Goal: Information Seeking & Learning: Learn about a topic

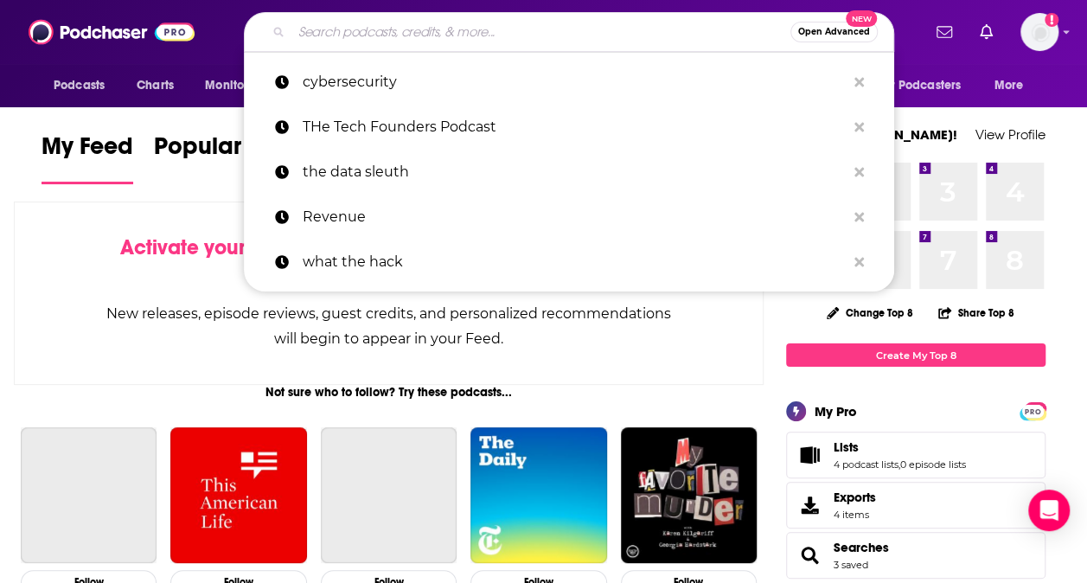
click at [361, 29] on input "Search podcasts, credits, & more..." at bounding box center [540, 32] width 499 height 28
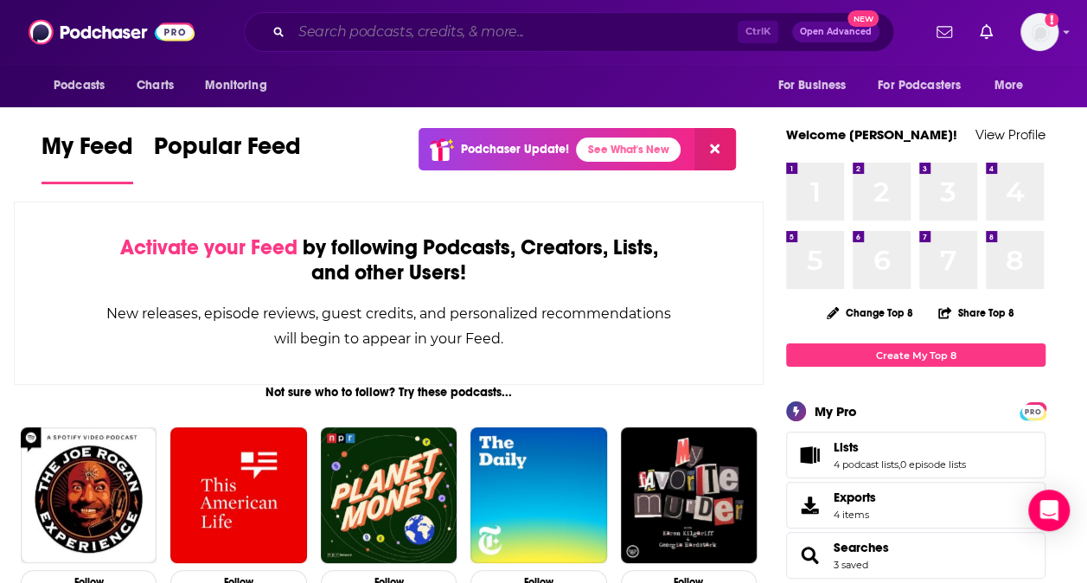
click at [547, 24] on input "Search podcasts, credits, & more..." at bounding box center [514, 32] width 446 height 28
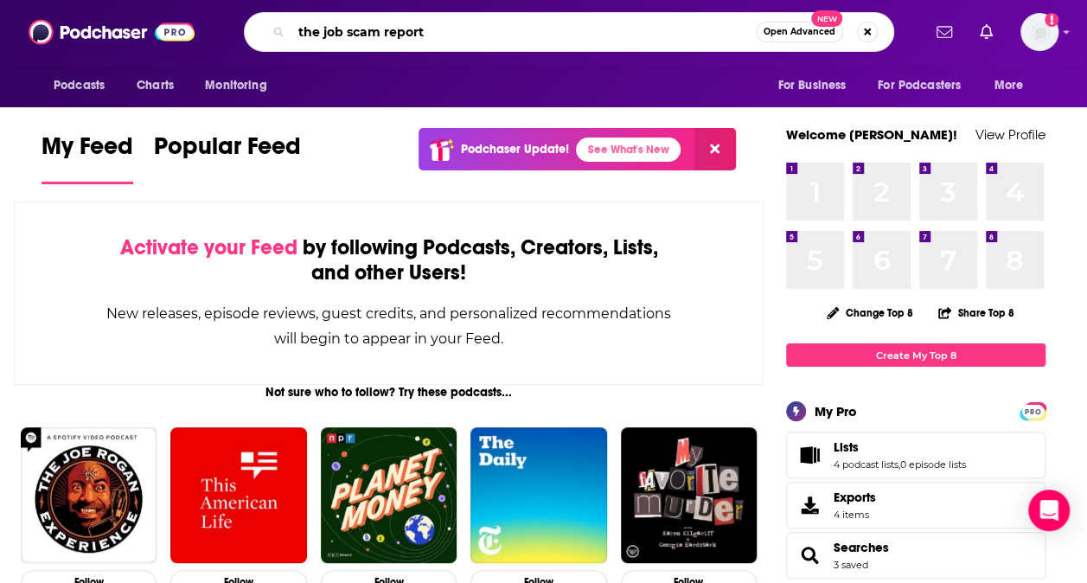
type input "the job scam report"
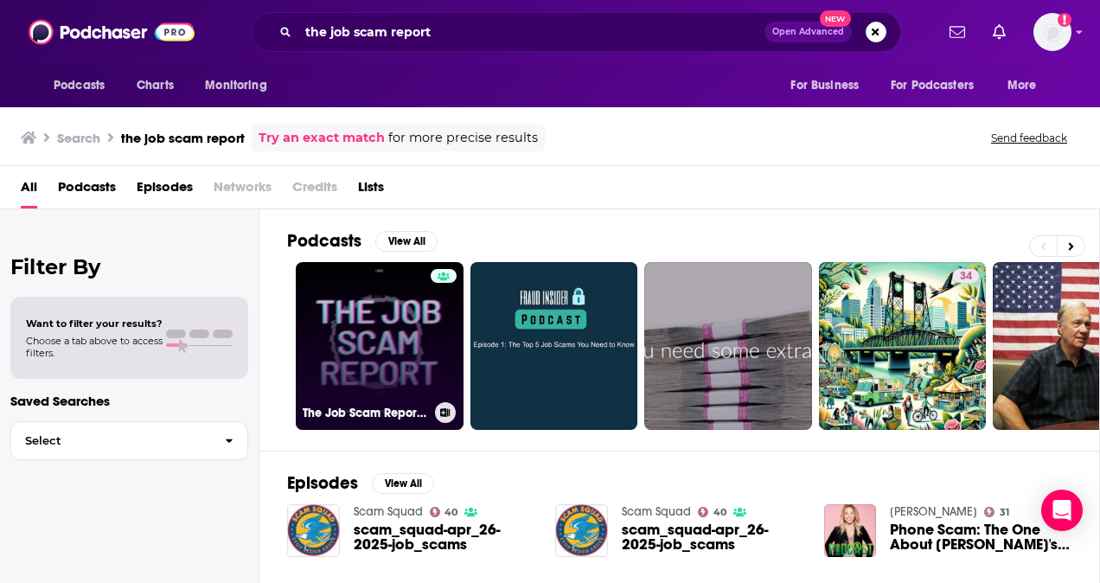
click at [358, 318] on link "The Job Scam Report Podcast" at bounding box center [380, 346] width 168 height 168
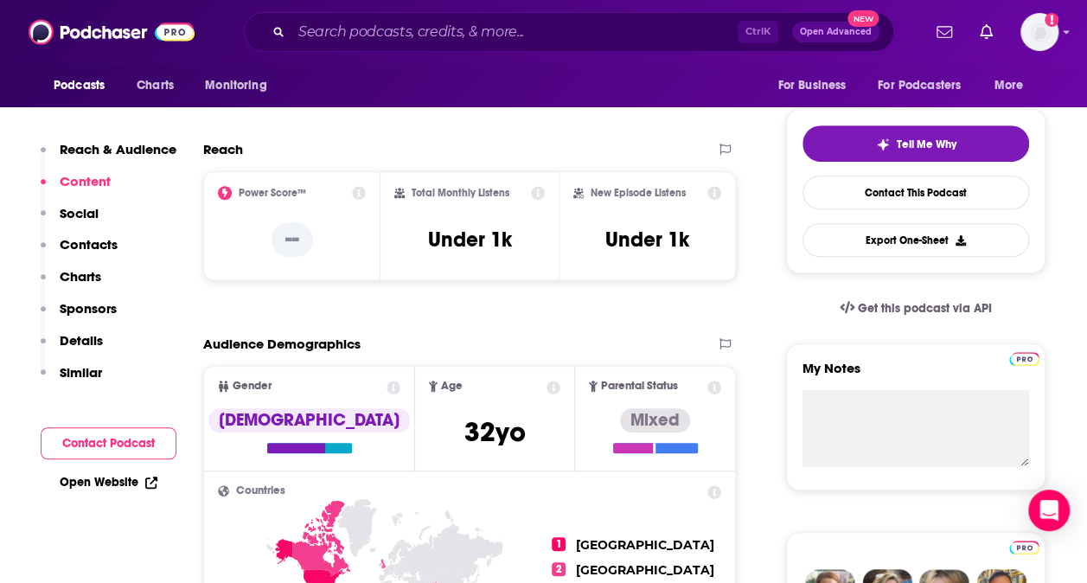
scroll to position [259, 0]
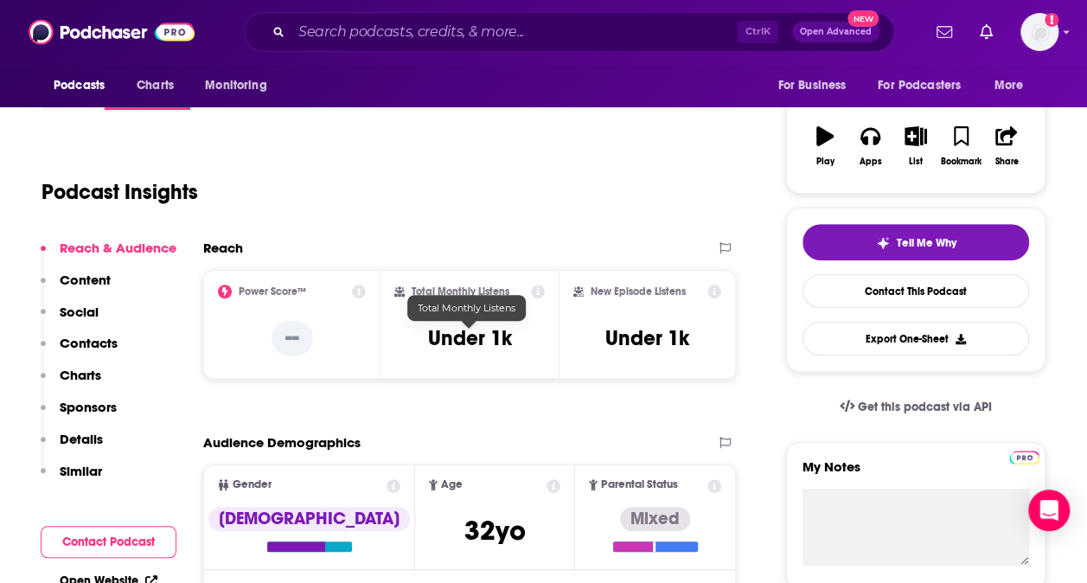
click at [495, 355] on div "Total Monthly Listens Under 1k" at bounding box center [469, 324] width 150 height 80
click at [540, 286] on icon at bounding box center [538, 291] width 14 height 14
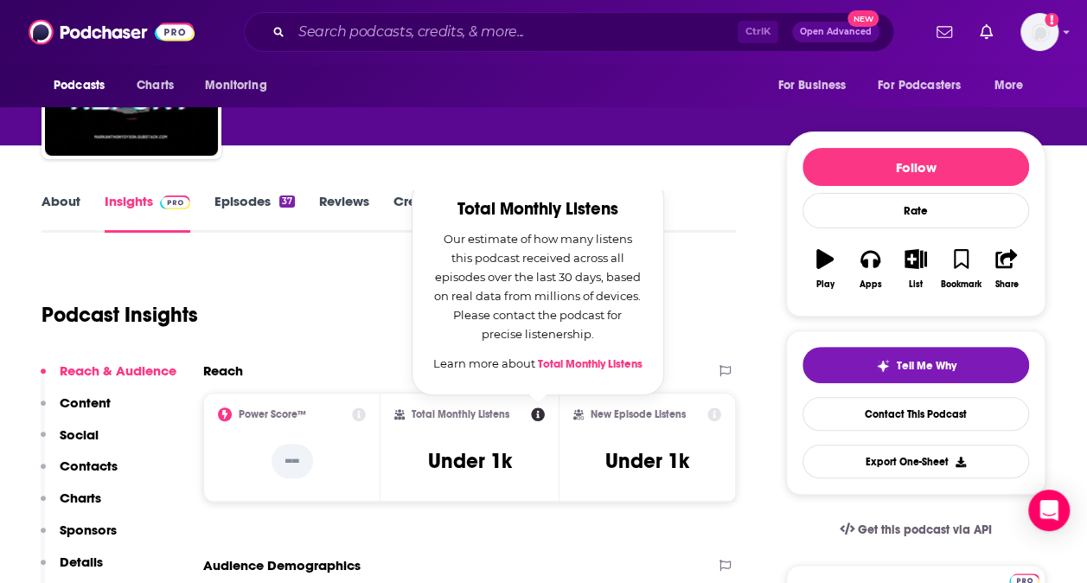
scroll to position [86, 0]
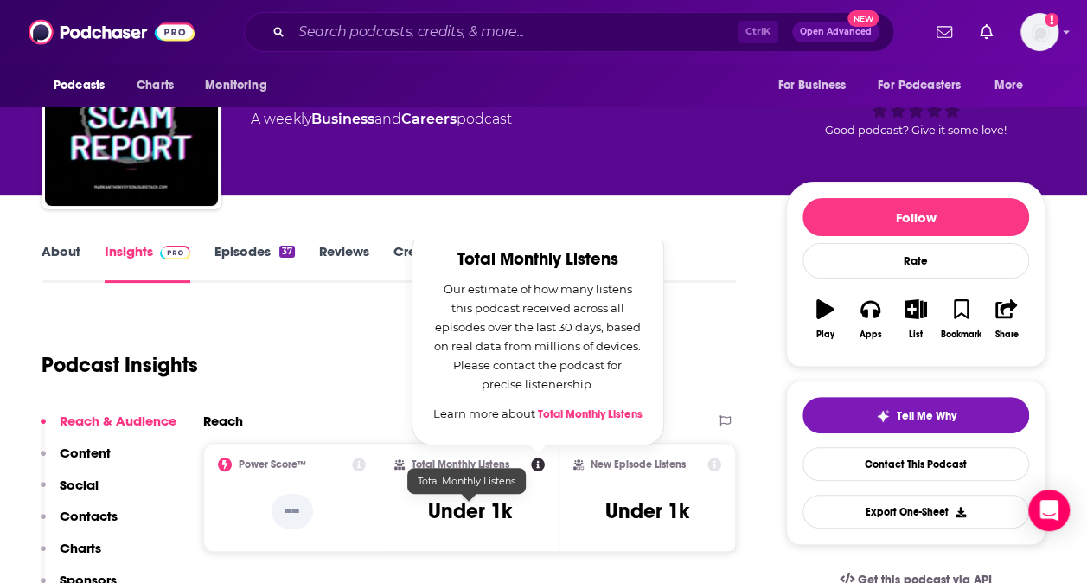
click at [460, 522] on h3 "Under 1k" at bounding box center [469, 511] width 84 height 26
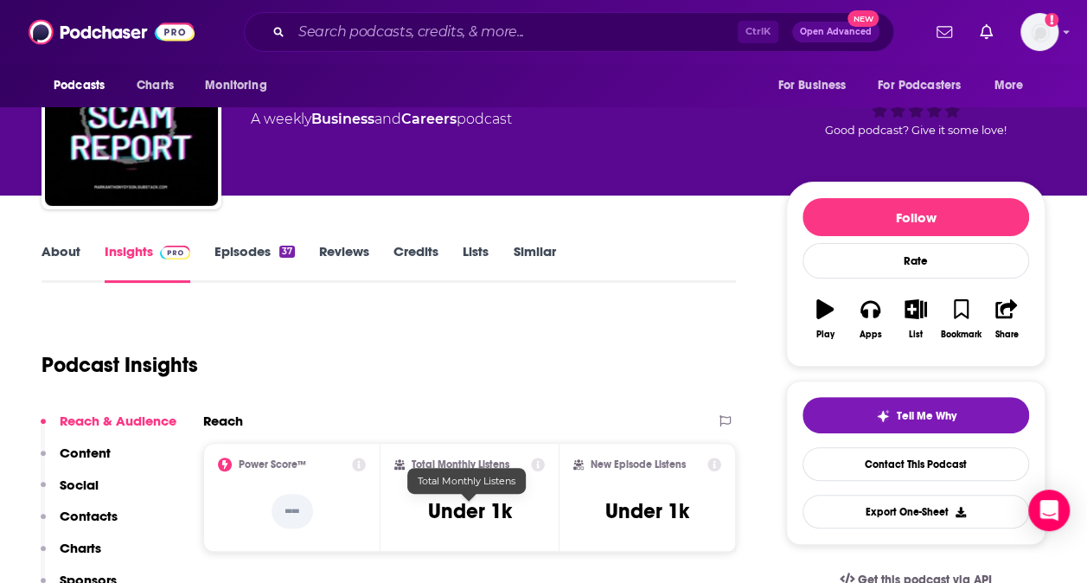
click at [460, 522] on h3 "Under 1k" at bounding box center [469, 511] width 84 height 26
drag, startPoint x: 460, startPoint y: 522, endPoint x: 393, endPoint y: 507, distance: 68.4
click at [393, 507] on div "Total Monthly Listens Under 1k" at bounding box center [468, 497] width 177 height 109
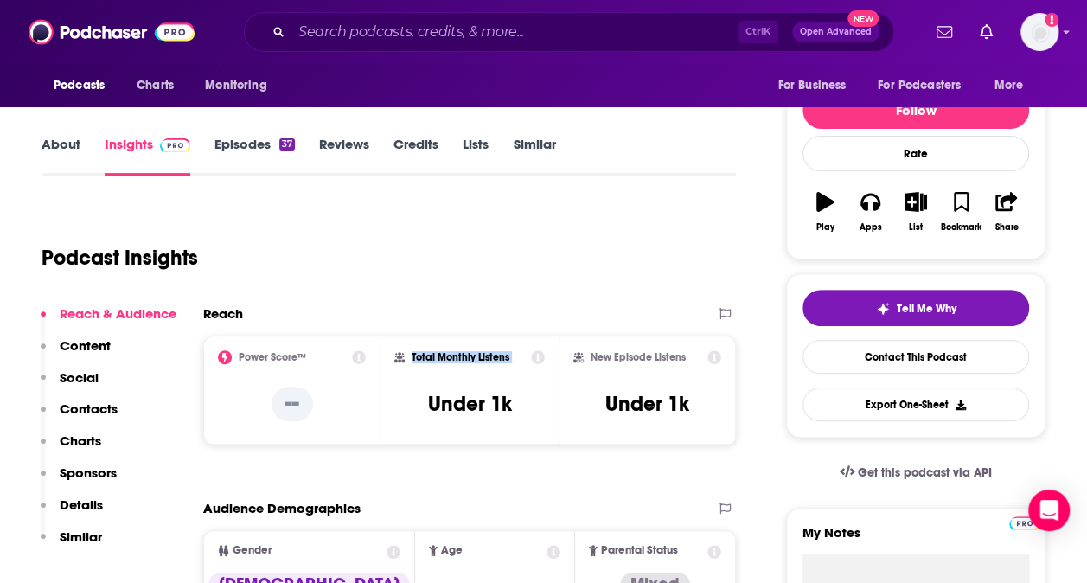
scroll to position [259, 0]
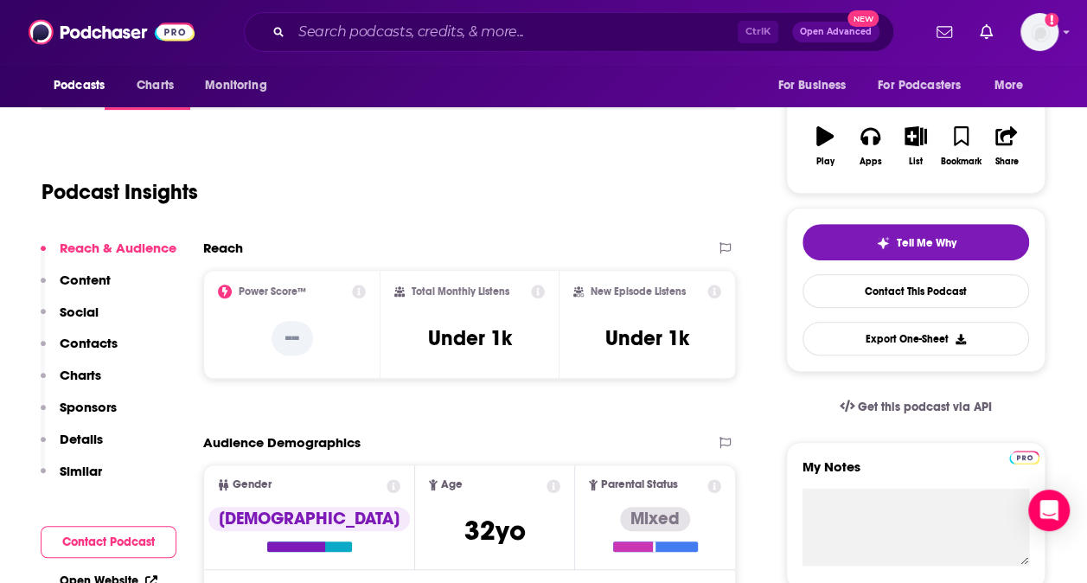
click at [487, 227] on div "Podcast Insights" at bounding box center [389, 188] width 694 height 102
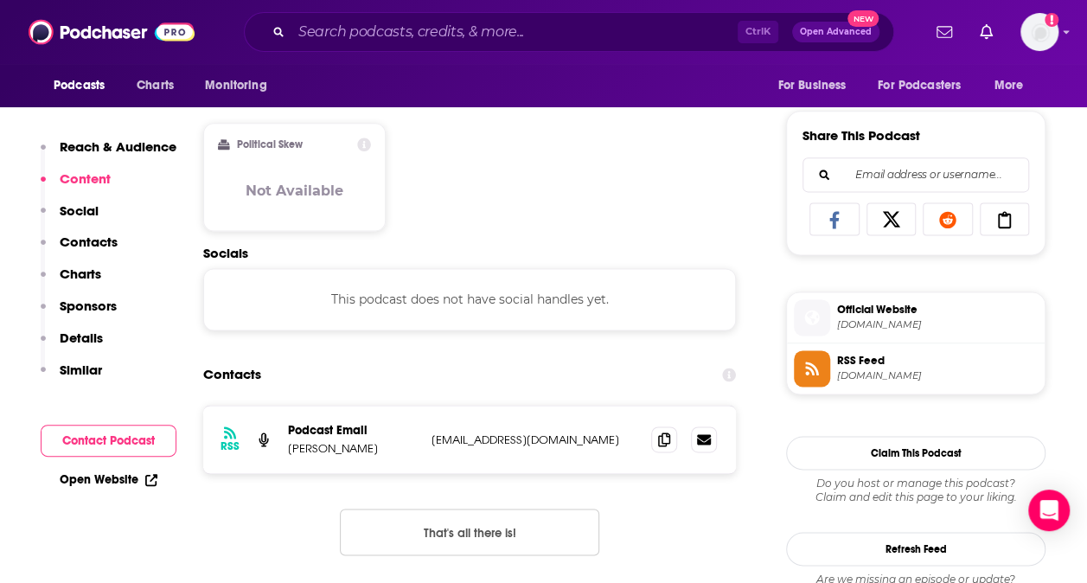
scroll to position [1297, 0]
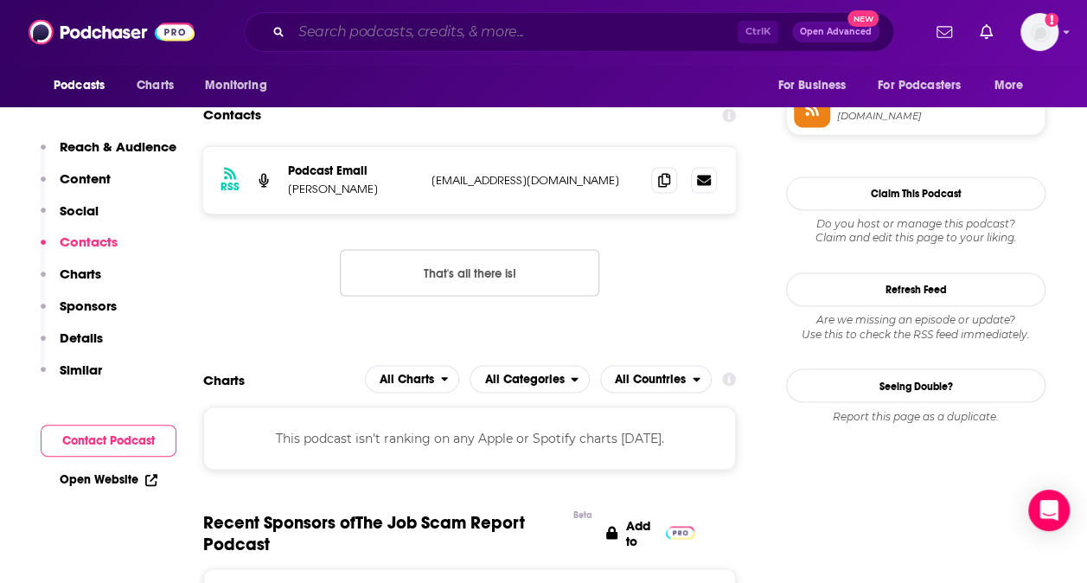
click at [455, 36] on input "Search podcasts, credits, & more..." at bounding box center [514, 32] width 446 height 28
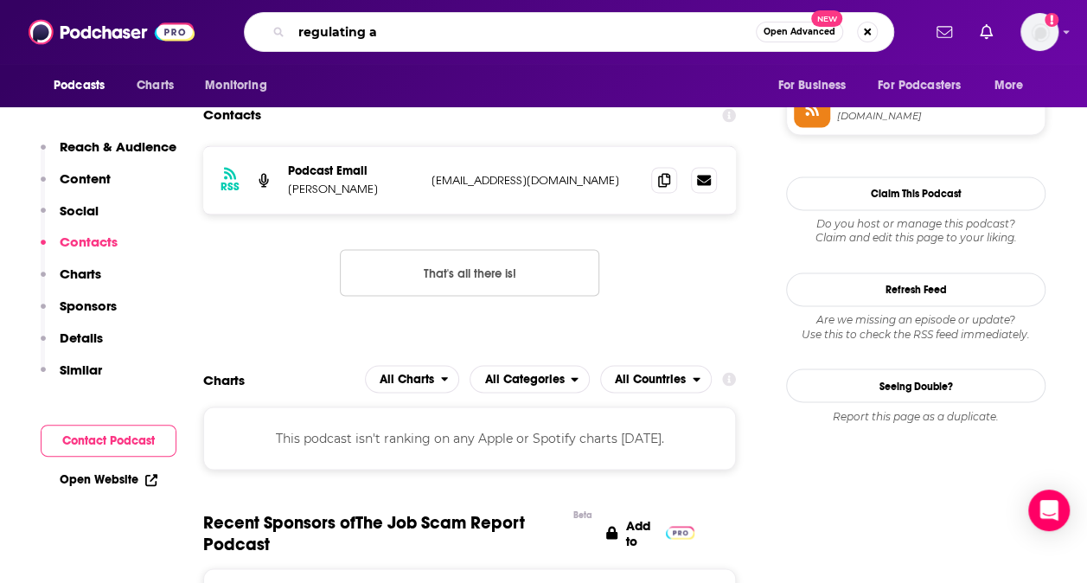
type input "regulating ai"
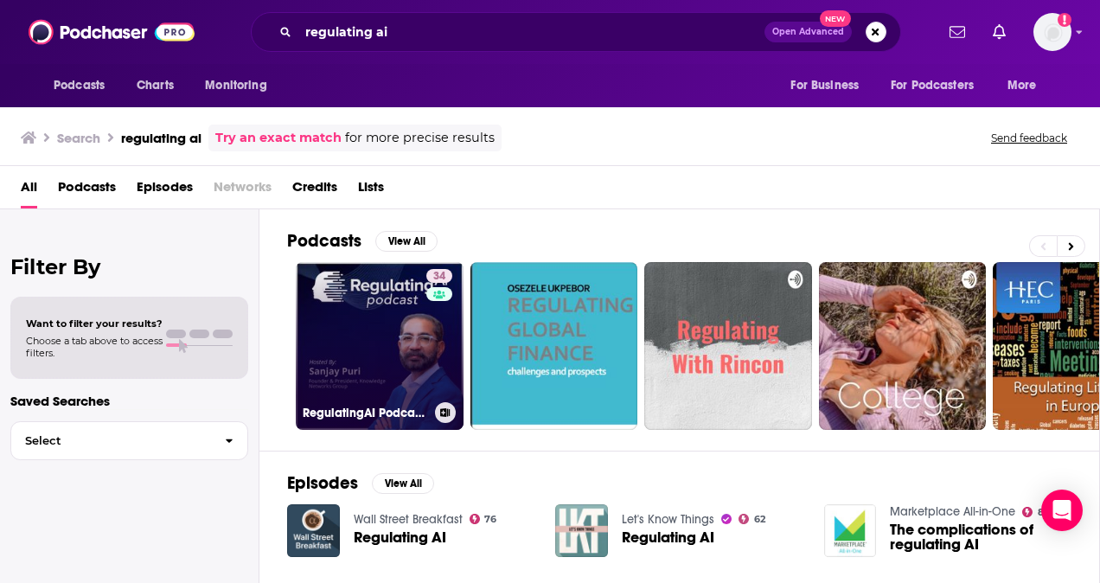
click at [332, 342] on link "34 RegulatingAI Podcast: Innovate Responsibly" at bounding box center [380, 346] width 168 height 168
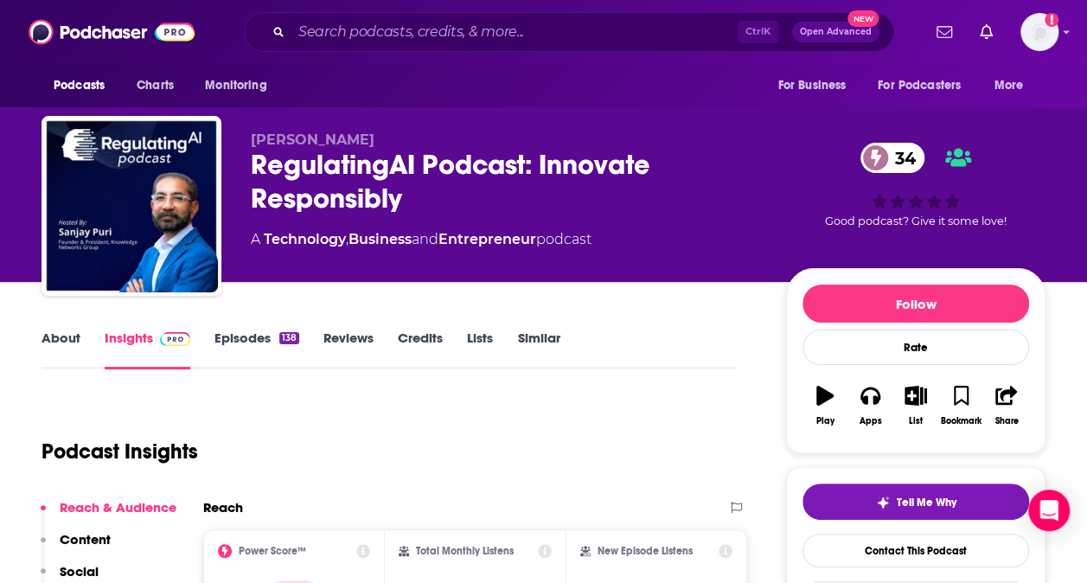
scroll to position [346, 0]
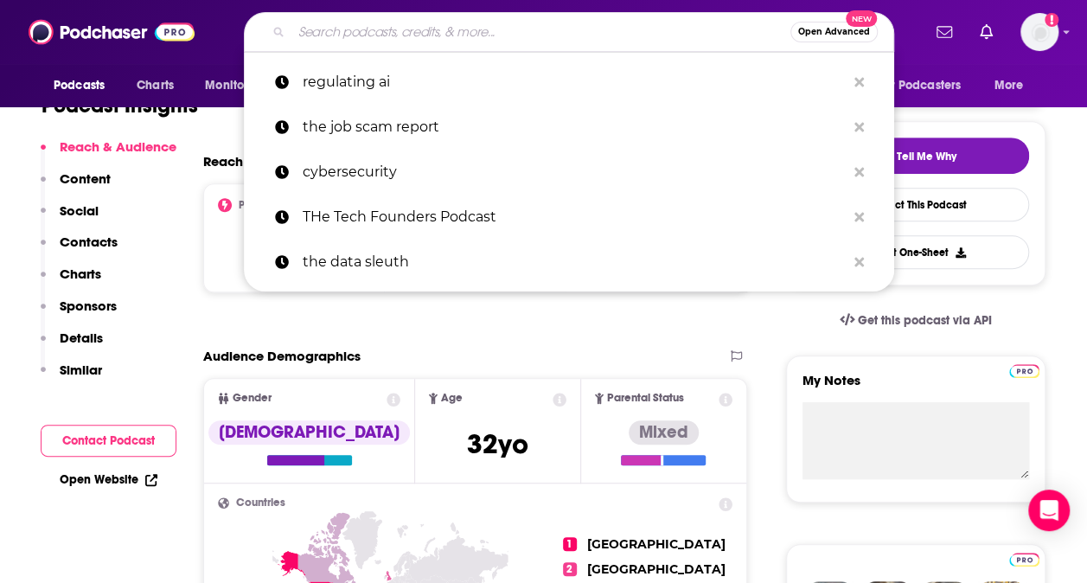
click at [595, 38] on input "Search podcasts, credits, & more..." at bounding box center [540, 32] width 499 height 28
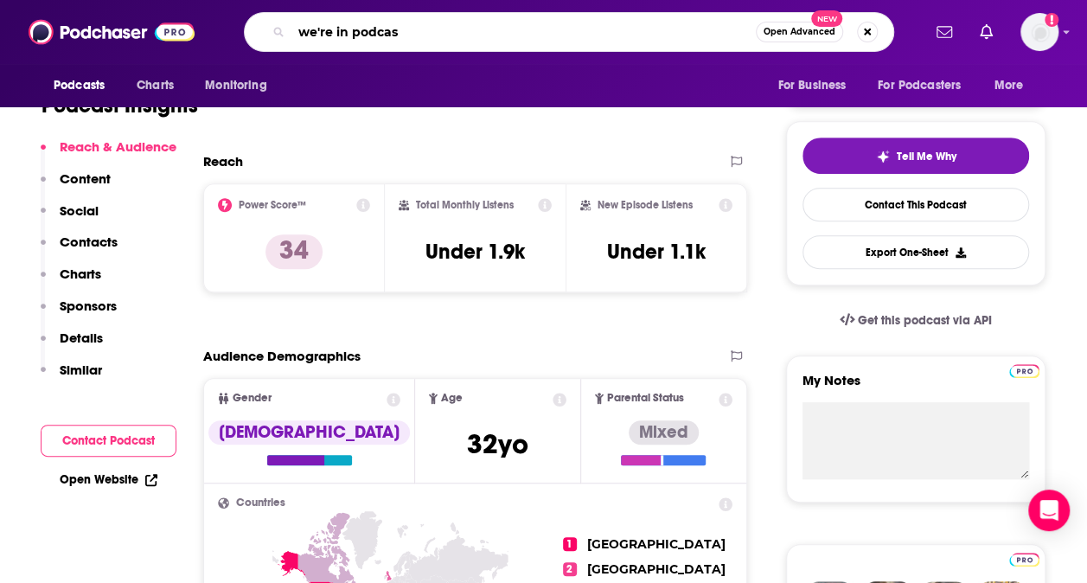
type input "we're in podcast"
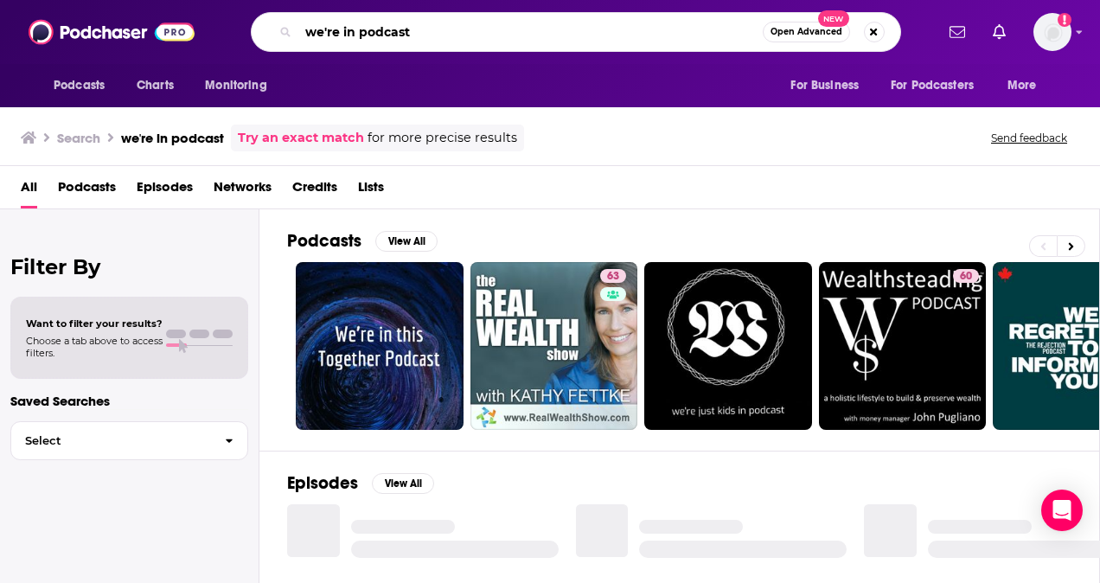
drag, startPoint x: 466, startPoint y: 37, endPoint x: 361, endPoint y: 22, distance: 105.7
click at [361, 22] on input "we're in podcast" at bounding box center [530, 32] width 464 height 28
type input "we're in"
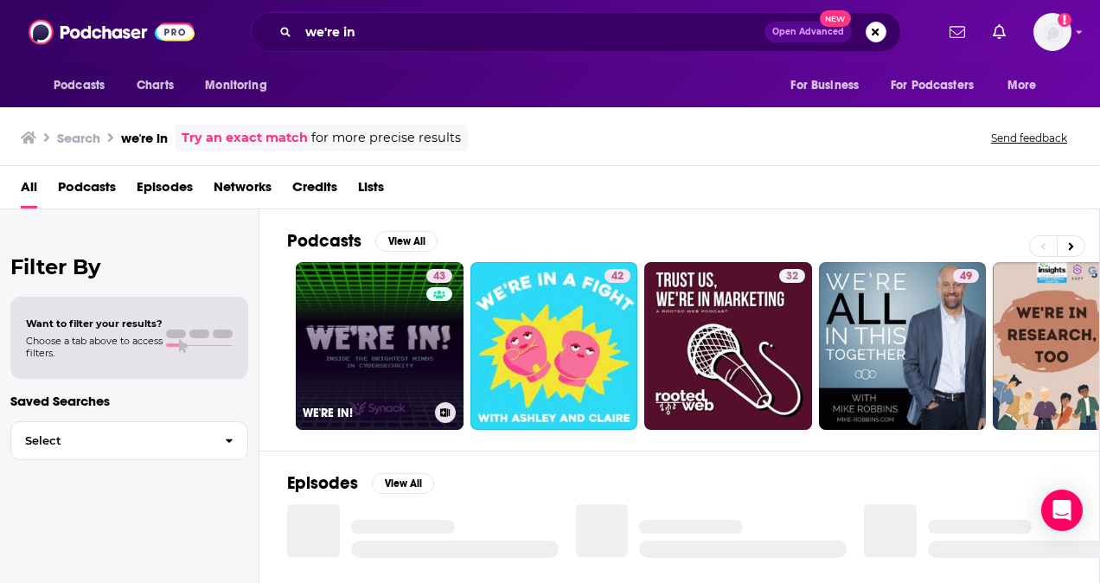
click at [394, 344] on link "43 WE'RE IN!" at bounding box center [380, 346] width 168 height 168
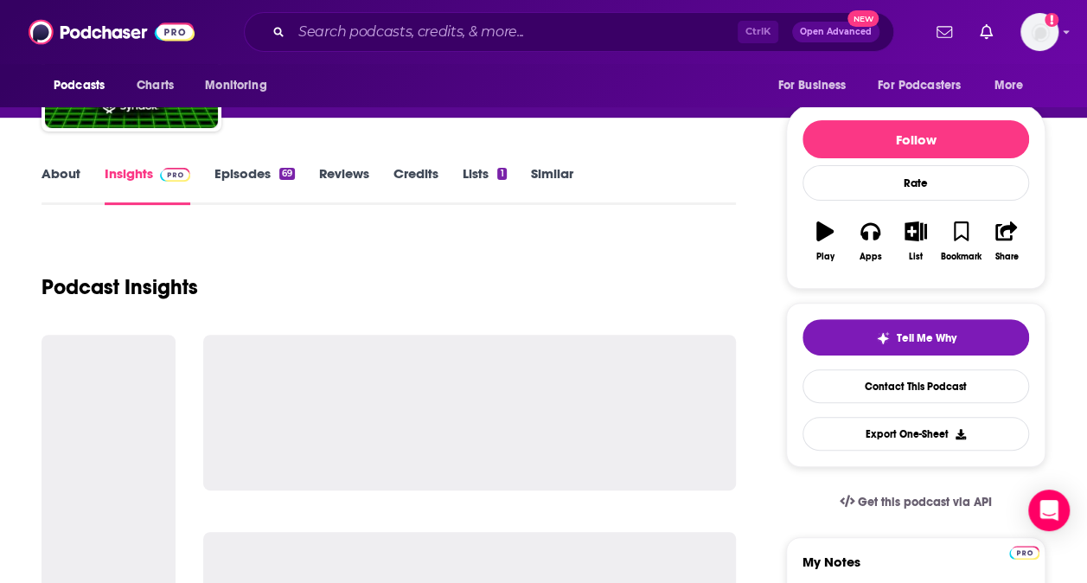
scroll to position [259, 0]
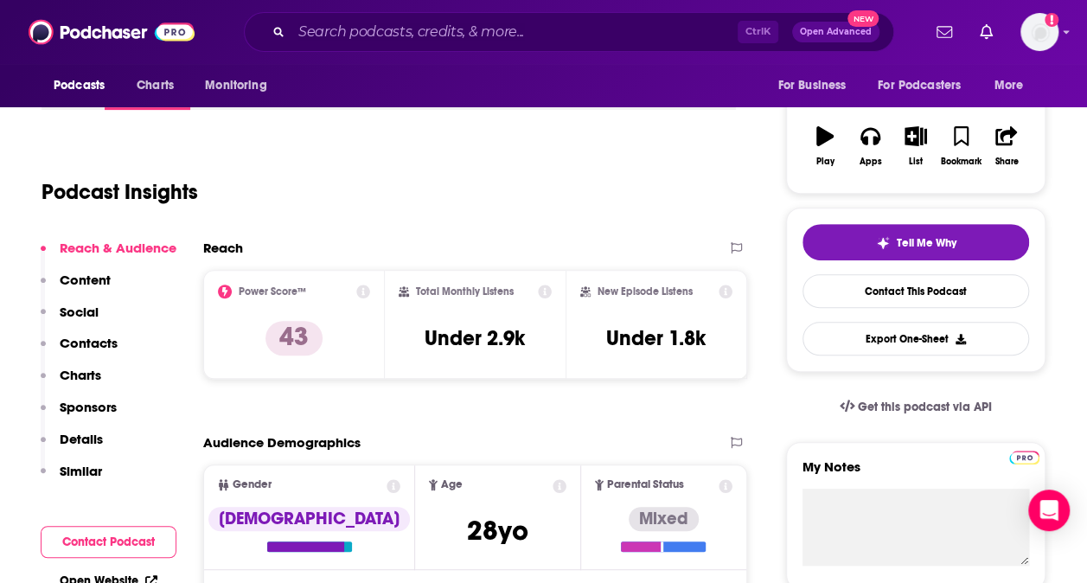
click at [358, 45] on div "Ctrl K Open Advanced New" at bounding box center [569, 32] width 650 height 40
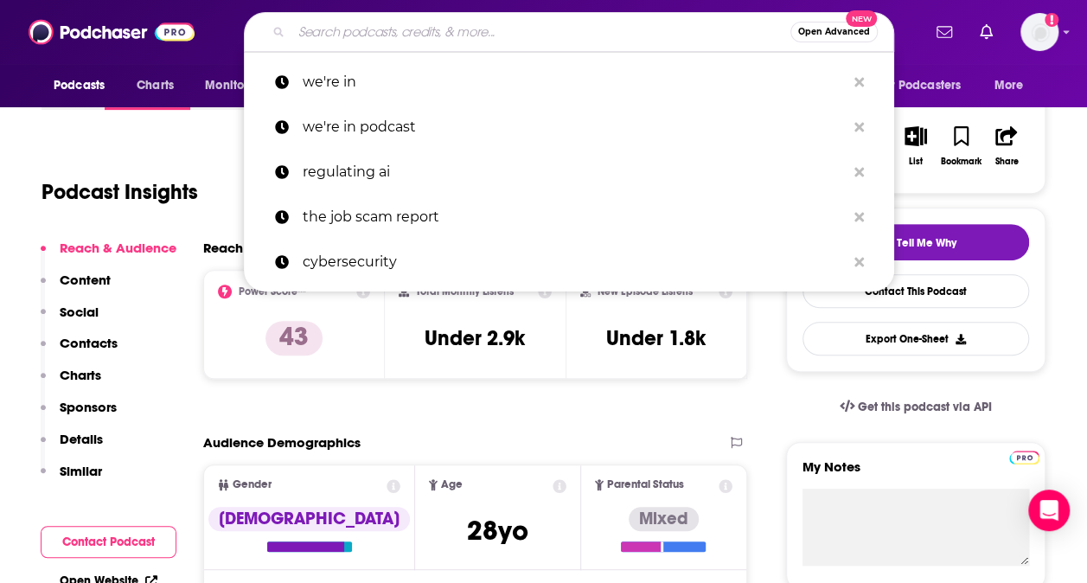
click at [360, 32] on input "Search podcasts, credits, & more..." at bounding box center [540, 32] width 499 height 28
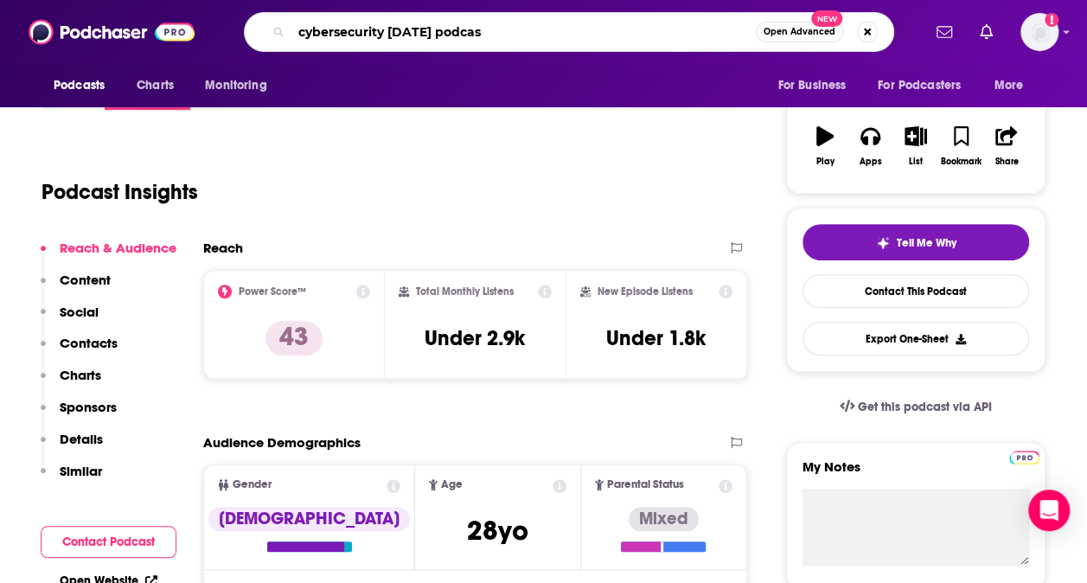
type input "cybersecurity [DATE] podcast"
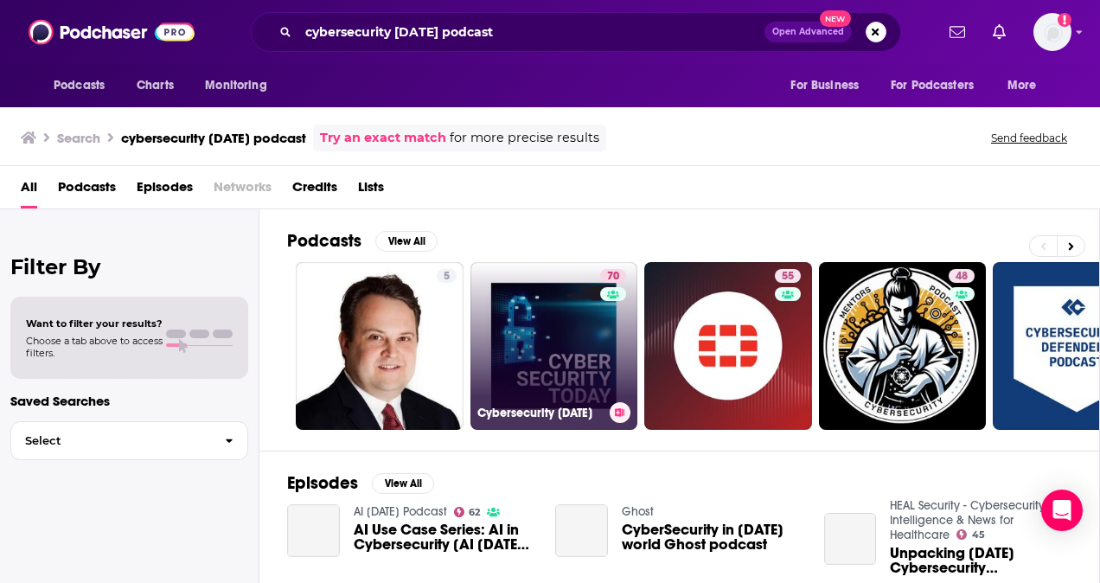
click at [583, 334] on link "70 Cybersecurity [DATE]" at bounding box center [554, 346] width 168 height 168
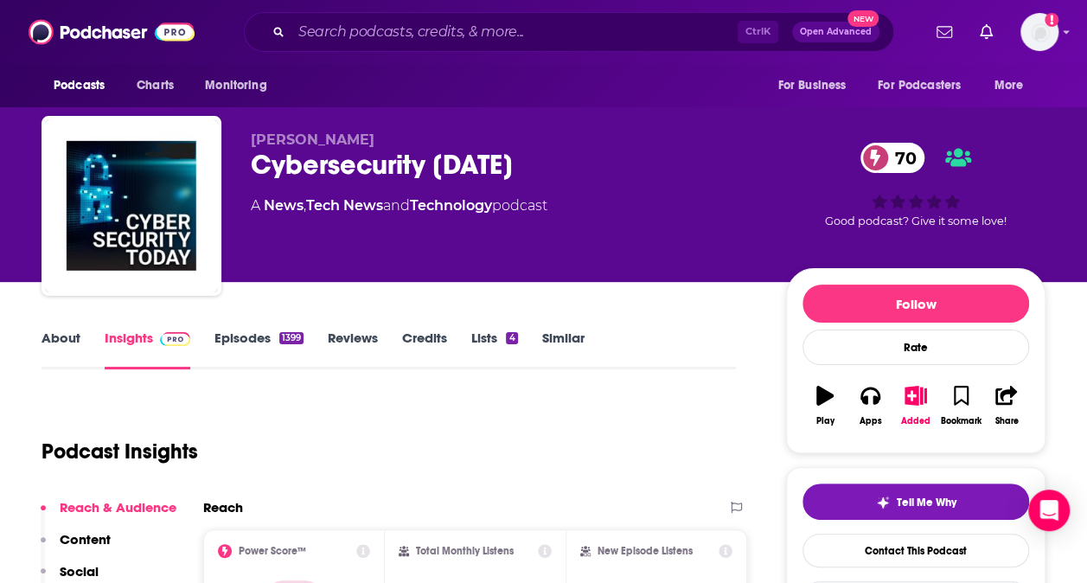
scroll to position [346, 0]
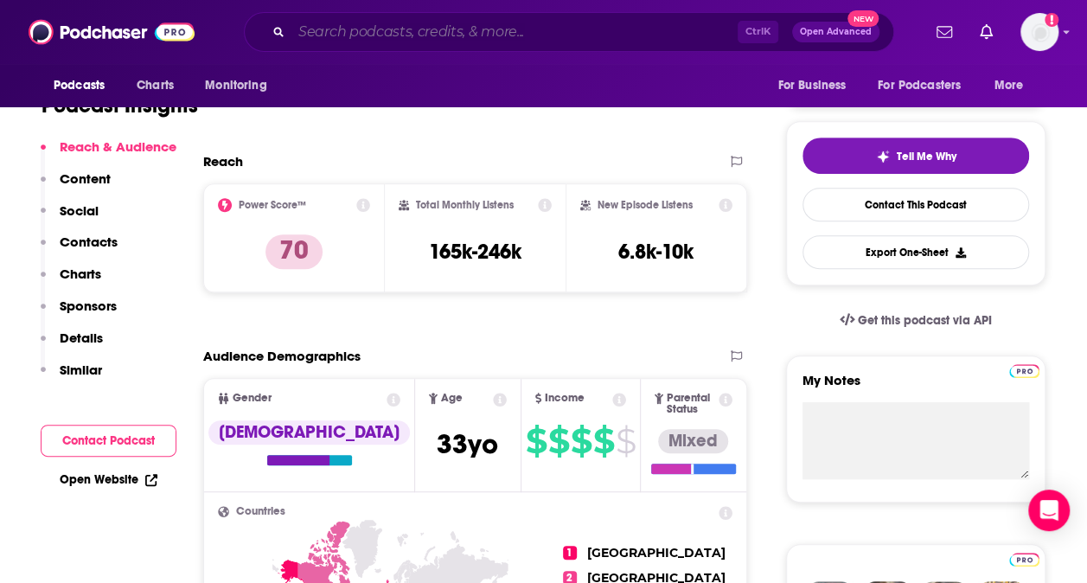
click at [406, 42] on input "Search podcasts, credits, & more..." at bounding box center [514, 32] width 446 height 28
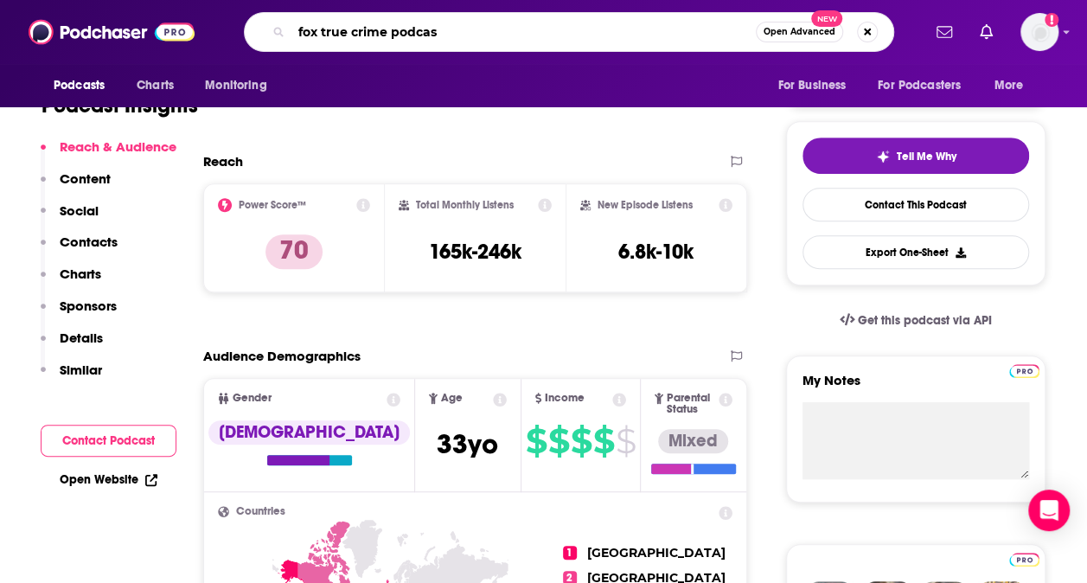
type input "fox true crime podcast"
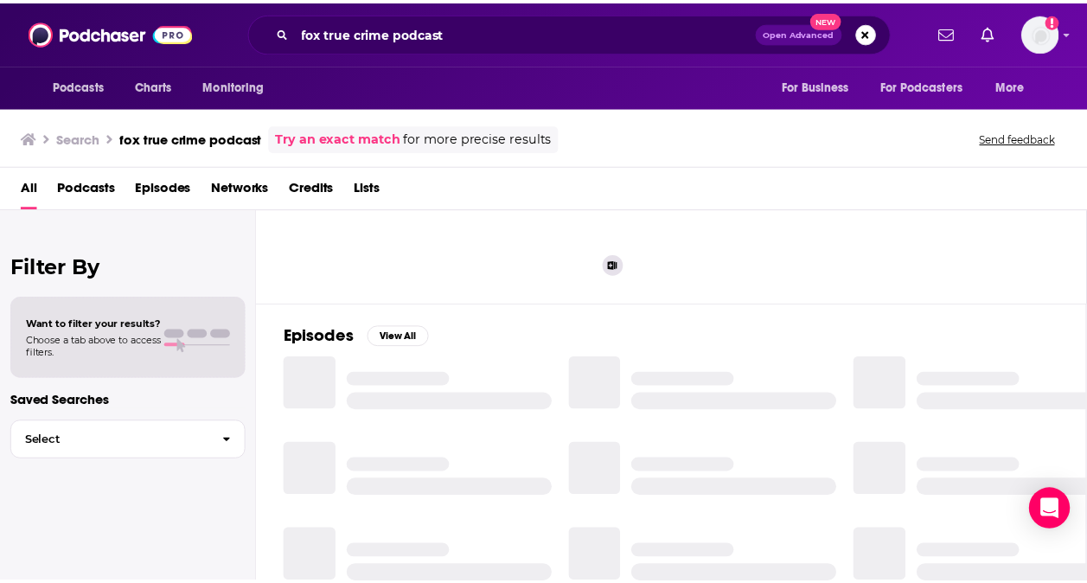
scroll to position [259, 0]
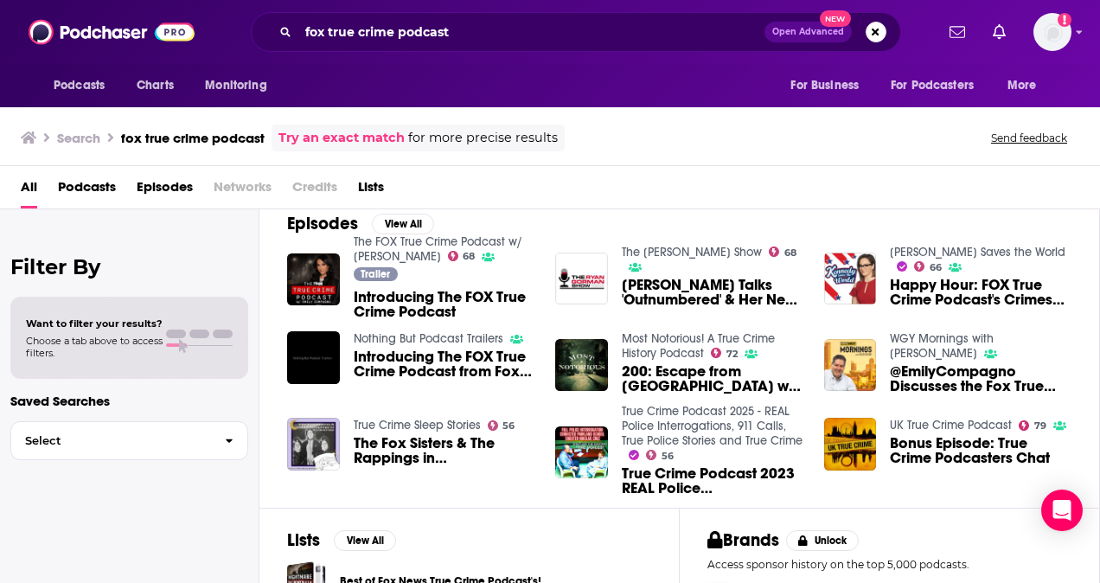
click at [442, 299] on span "Introducing The FOX True Crime Podcast" at bounding box center [445, 304] width 182 height 29
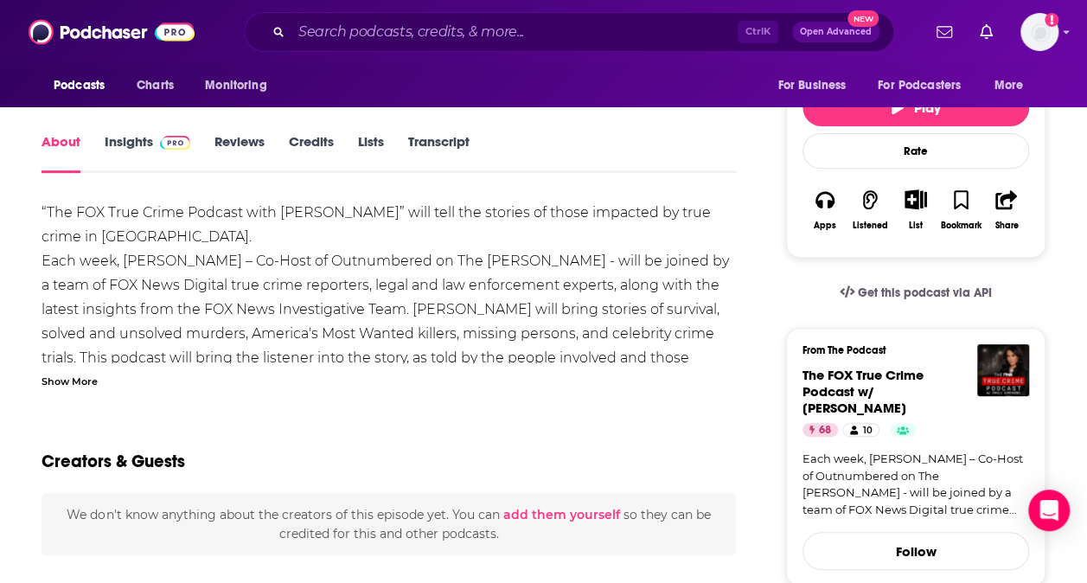
scroll to position [259, 0]
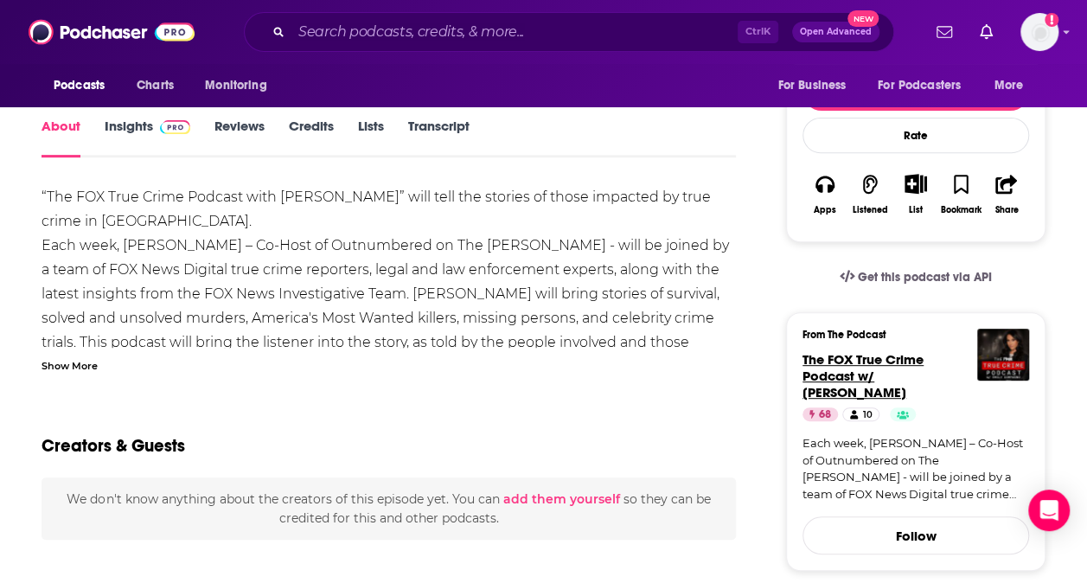
click at [891, 373] on span "The FOX True Crime Podcast w/ [PERSON_NAME]" at bounding box center [862, 375] width 121 height 49
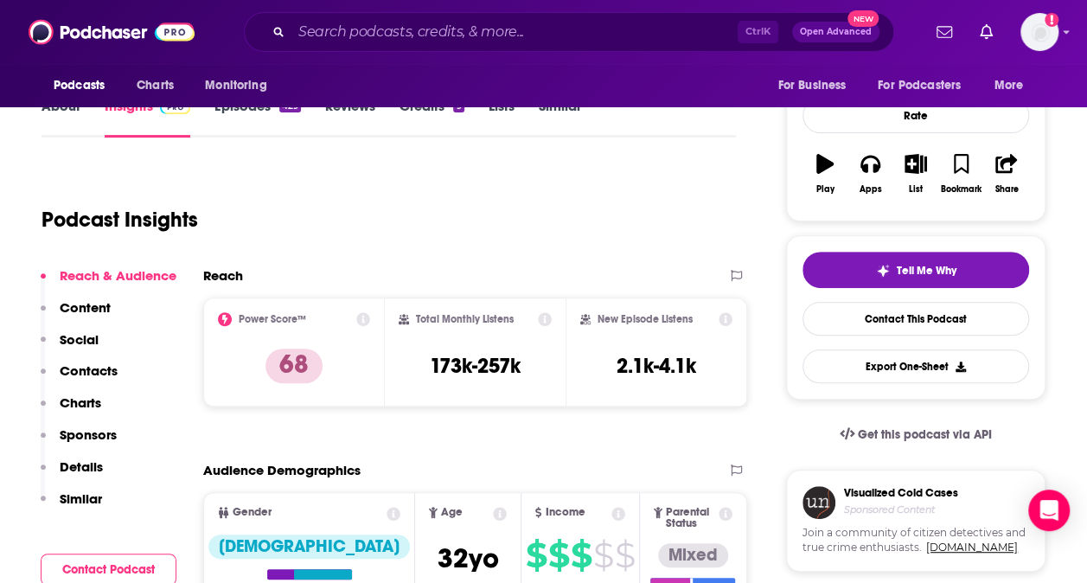
scroll to position [259, 0]
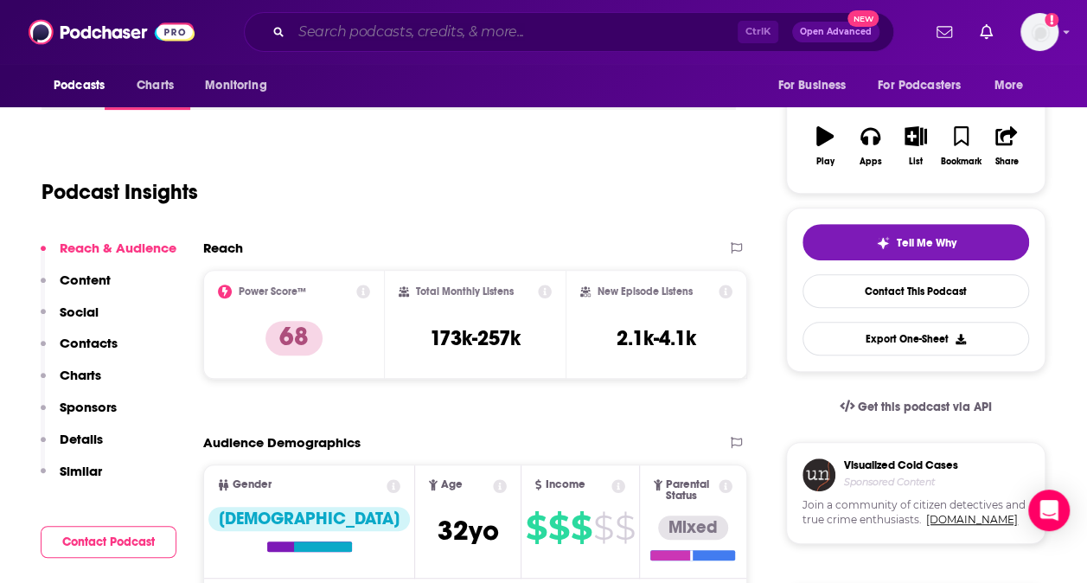
click at [608, 26] on input "Search podcasts, credits, & more..." at bounding box center [514, 32] width 446 height 28
click at [329, 19] on input "Search podcasts, credits, & more..." at bounding box center [514, 32] width 446 height 28
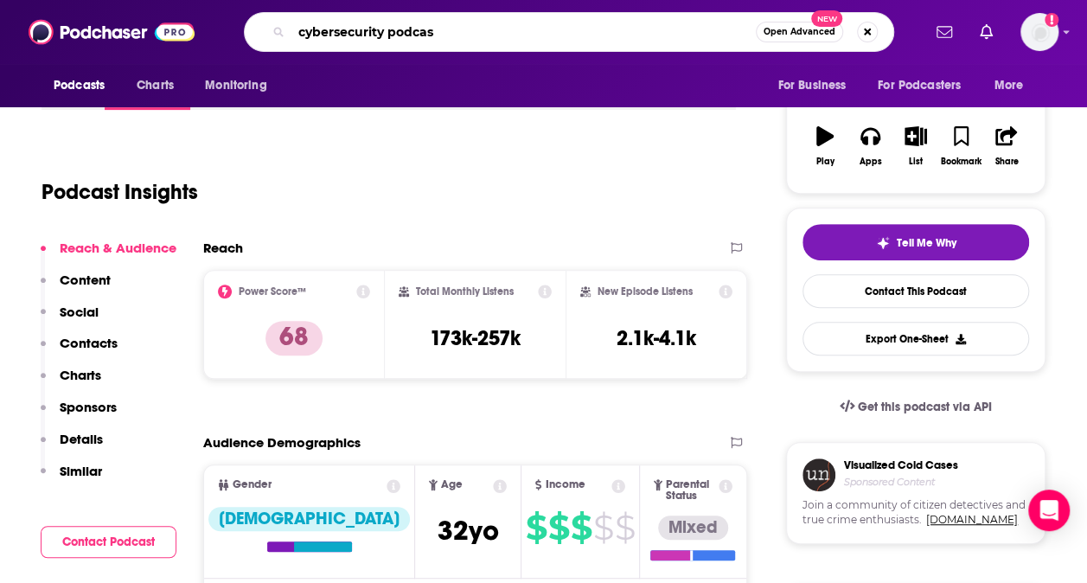
type input "cybersecurity podcast"
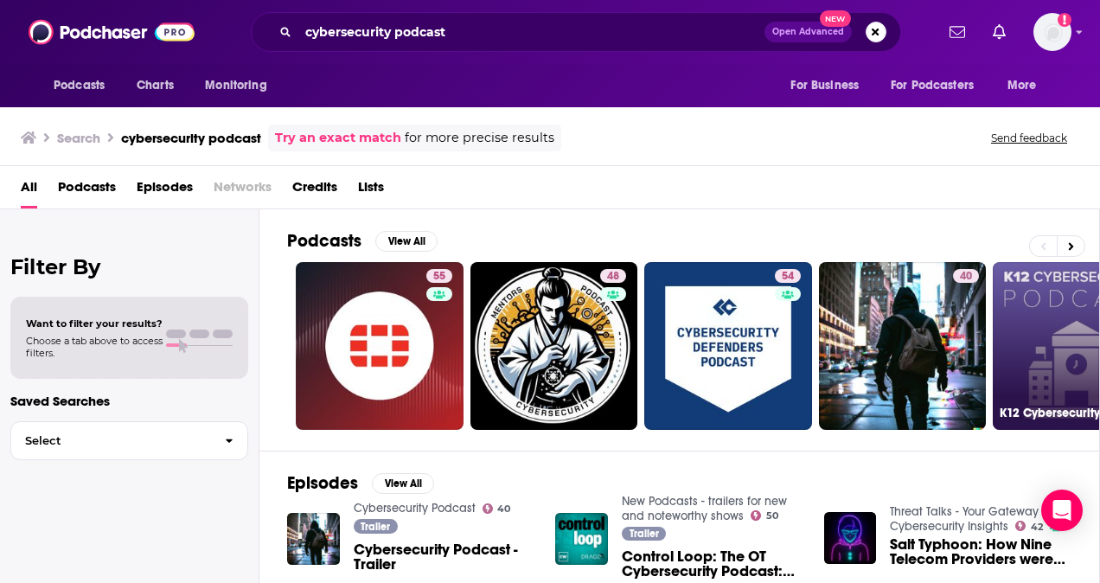
click at [1058, 315] on link "37 K12 Cybersecurity Podcast" at bounding box center [1077, 346] width 168 height 168
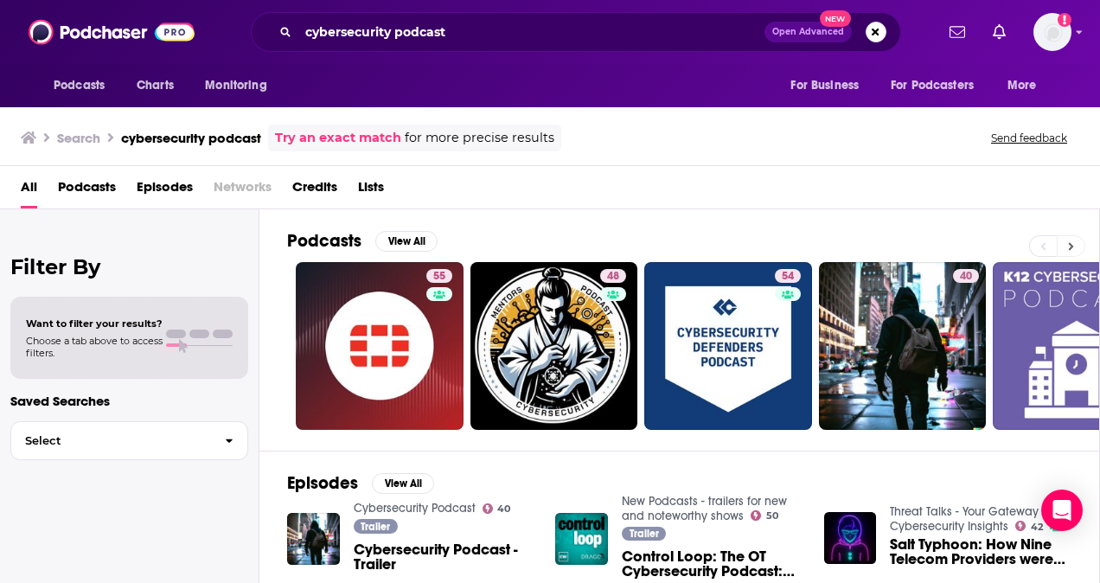
click at [1067, 241] on button at bounding box center [1071, 246] width 29 height 22
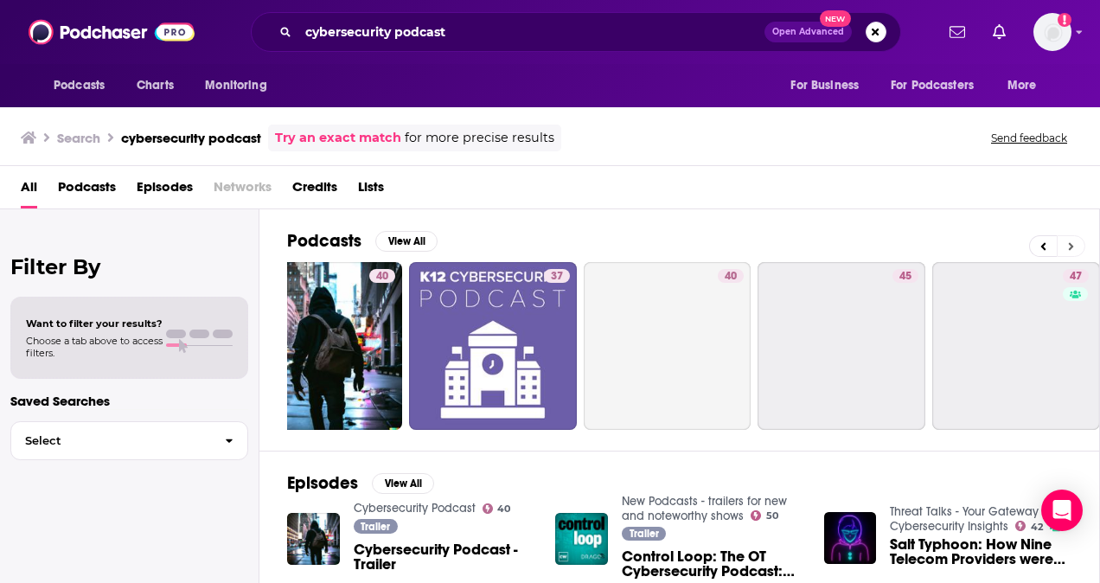
click at [1067, 241] on button at bounding box center [1071, 246] width 29 height 22
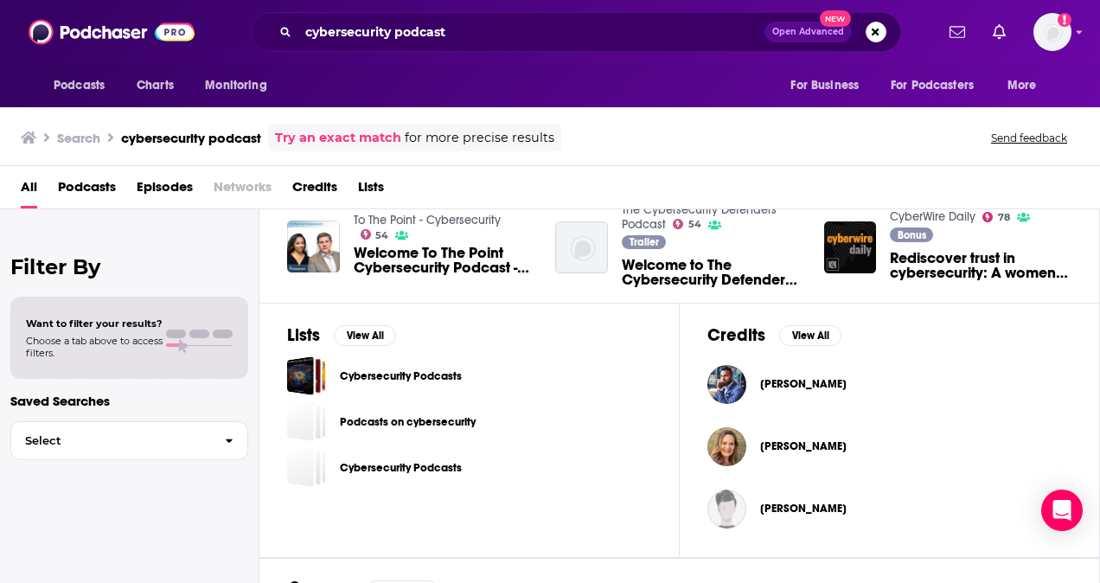
scroll to position [519, 0]
